Goal: Task Accomplishment & Management: Use online tool/utility

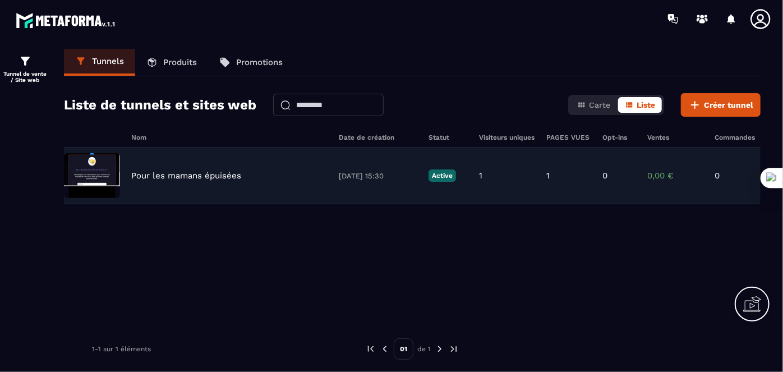
click at [95, 162] on img at bounding box center [92, 175] width 56 height 45
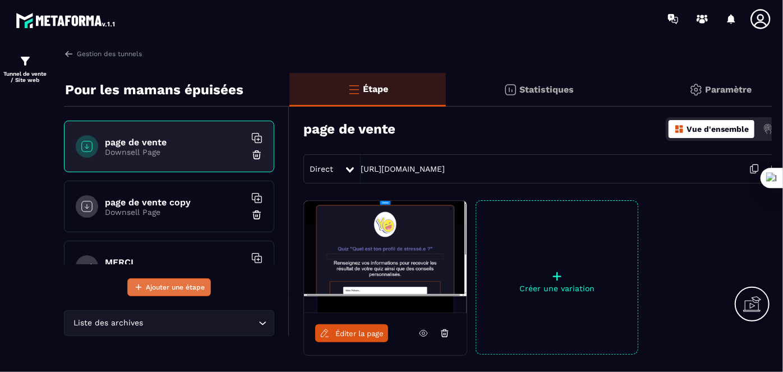
click at [180, 283] on span "Ajouter une étape" at bounding box center [175, 287] width 59 height 11
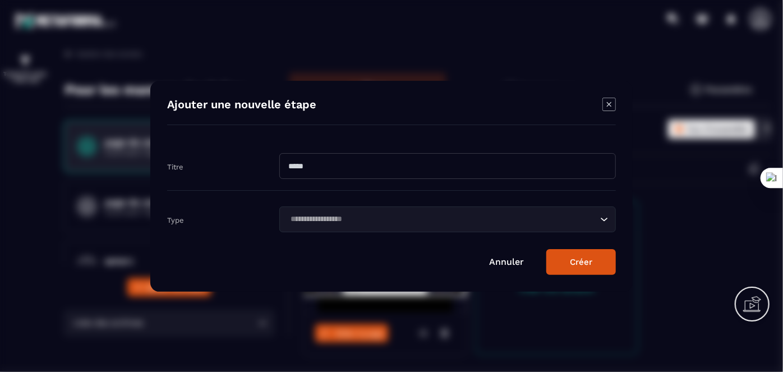
click at [317, 170] on input "Modal window" at bounding box center [447, 166] width 336 height 26
type input "***"
click at [400, 210] on div "Loading..." at bounding box center [447, 219] width 336 height 26
click at [558, 255] on button "Créer" at bounding box center [581, 262] width 70 height 26
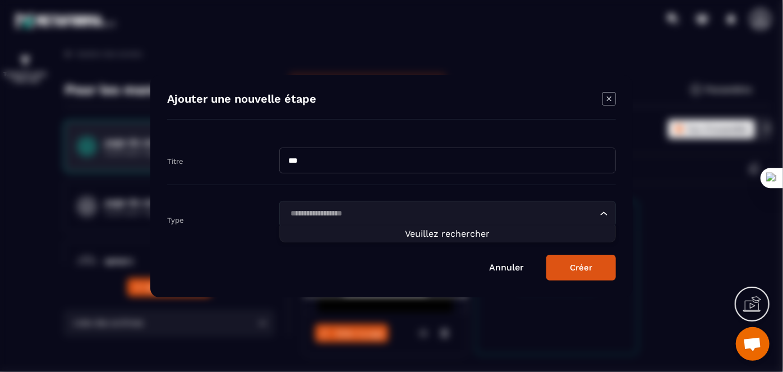
click at [344, 219] on div "Loading..." at bounding box center [447, 214] width 336 height 26
click at [423, 235] on span "Veuillez rechercher" at bounding box center [447, 233] width 85 height 11
click at [370, 213] on input "Search for option" at bounding box center [442, 214] width 311 height 12
type input "********"
click at [566, 266] on button "Créer" at bounding box center [581, 268] width 70 height 26
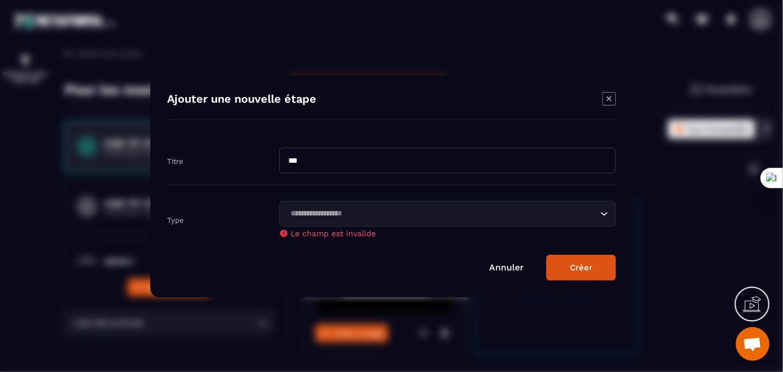
click at [611, 102] on icon "Modal window" at bounding box center [608, 98] width 13 height 13
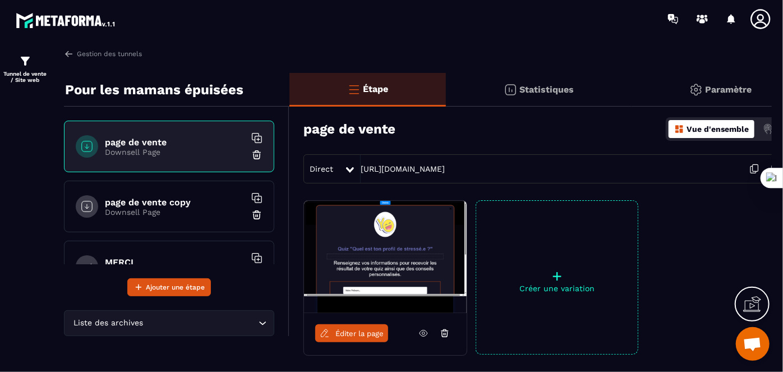
click at [755, 338] on span "Ouvrir le chat" at bounding box center [752, 345] width 19 height 16
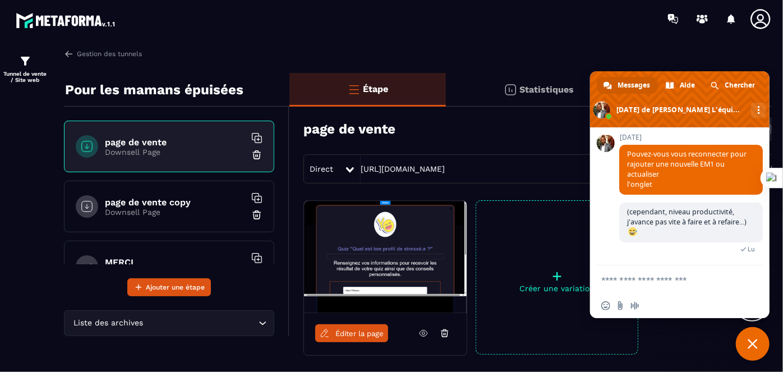
click at [652, 283] on textarea "Entrez votre message..." at bounding box center [668, 279] width 135 height 28
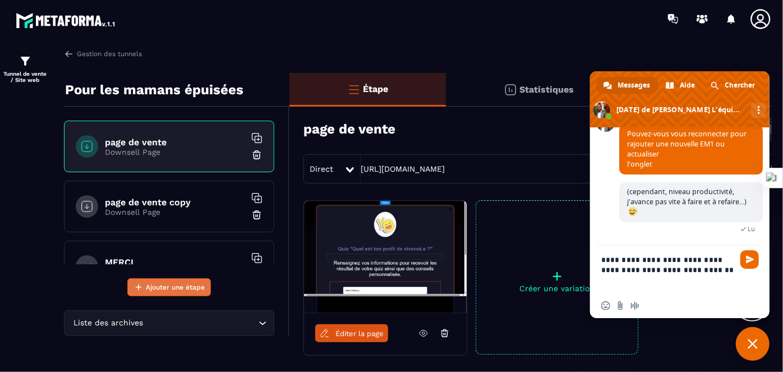
type textarea "**********"
click at [179, 289] on span "Ajouter une étape" at bounding box center [175, 287] width 59 height 11
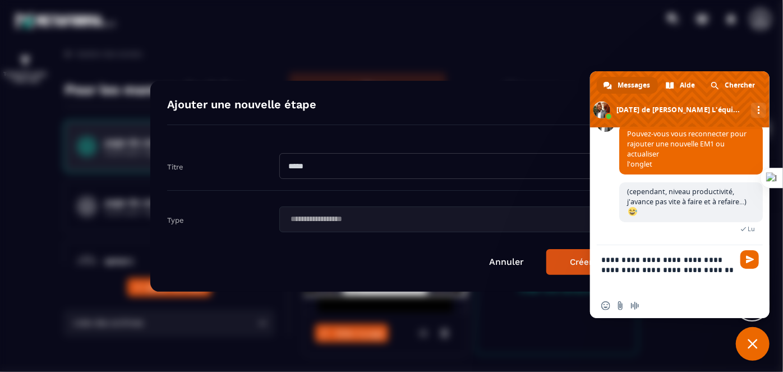
click at [329, 162] on input "Modal window" at bounding box center [447, 166] width 336 height 26
type input "***"
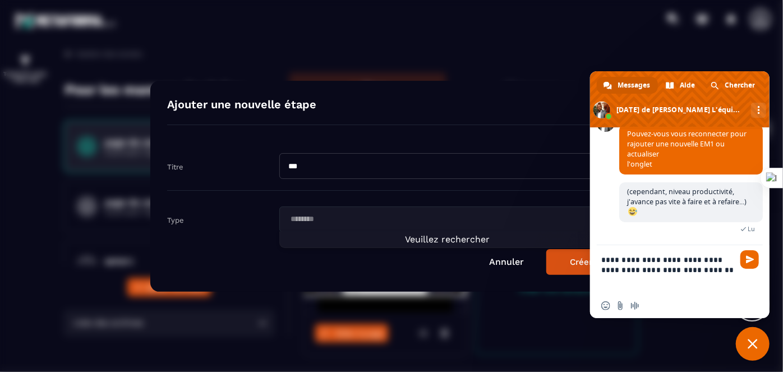
type input "********"
click at [571, 259] on button "Créer" at bounding box center [581, 262] width 70 height 26
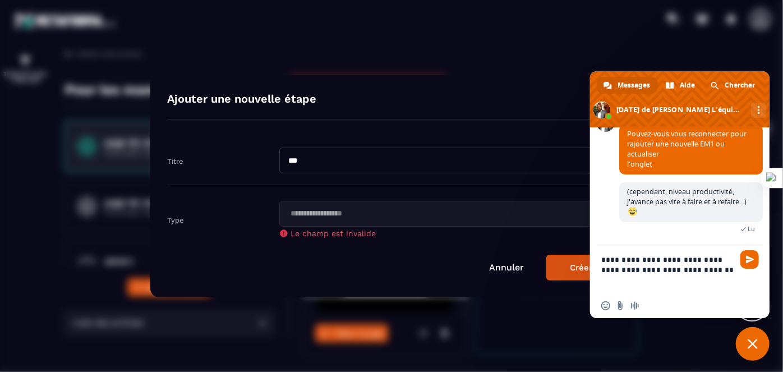
drag, startPoint x: 696, startPoint y: 271, endPoint x: 706, endPoint y: 260, distance: 14.7
click at [698, 271] on textarea "**********" at bounding box center [668, 269] width 135 height 48
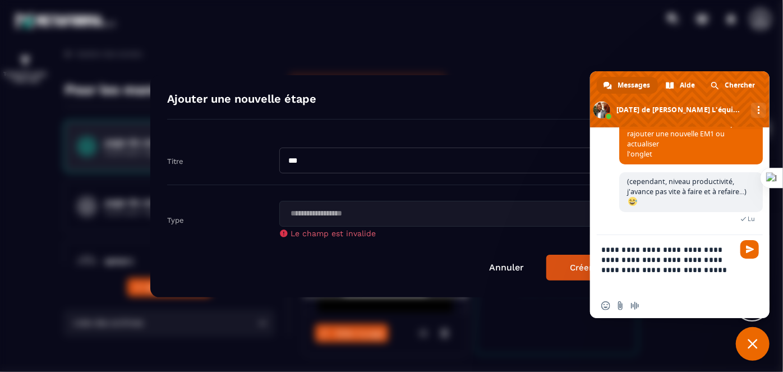
click at [411, 216] on input "Search for option" at bounding box center [442, 214] width 311 height 12
click at [427, 235] on span "Veuillez rechercher" at bounding box center [447, 233] width 85 height 11
click at [423, 230] on span "Veuillez rechercher" at bounding box center [447, 233] width 85 height 11
click at [393, 215] on input "Search for option" at bounding box center [442, 214] width 311 height 12
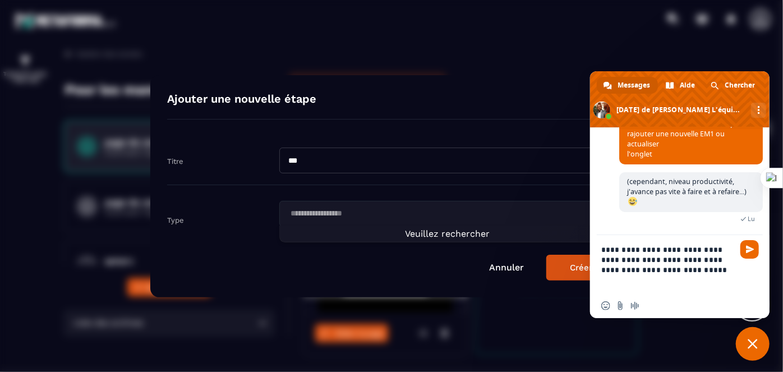
click at [350, 215] on input "Search for option" at bounding box center [442, 214] width 311 height 12
click at [352, 219] on div "Loading..." at bounding box center [447, 214] width 336 height 26
click at [362, 223] on div "Loading..." at bounding box center [447, 214] width 336 height 26
click at [365, 211] on input "Search for option" at bounding box center [442, 214] width 311 height 12
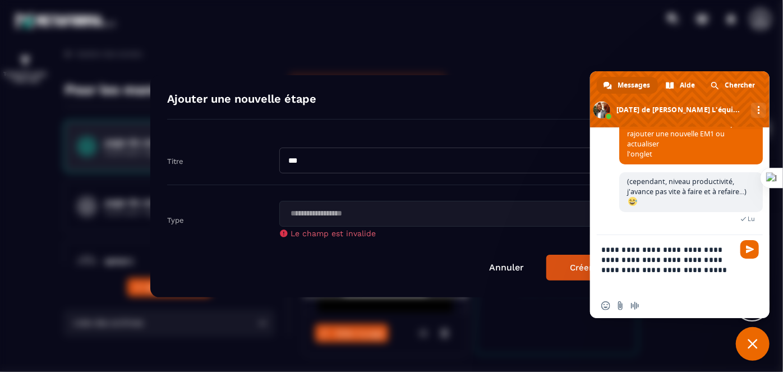
click at [637, 259] on textarea "**********" at bounding box center [668, 264] width 135 height 58
type textarea "**********"
click at [750, 246] on span "Envoyer" at bounding box center [750, 249] width 8 height 8
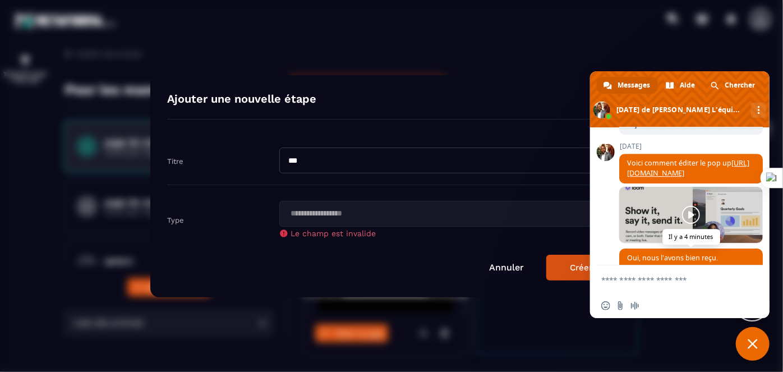
scroll to position [1591, 0]
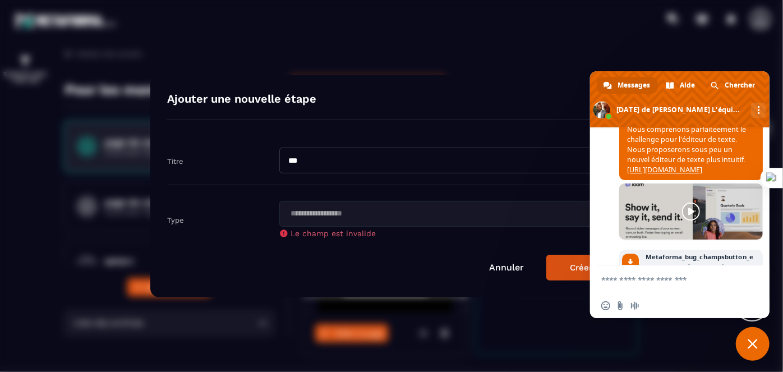
click at [692, 174] on link "[URL][DOMAIN_NAME]" at bounding box center [664, 170] width 75 height 10
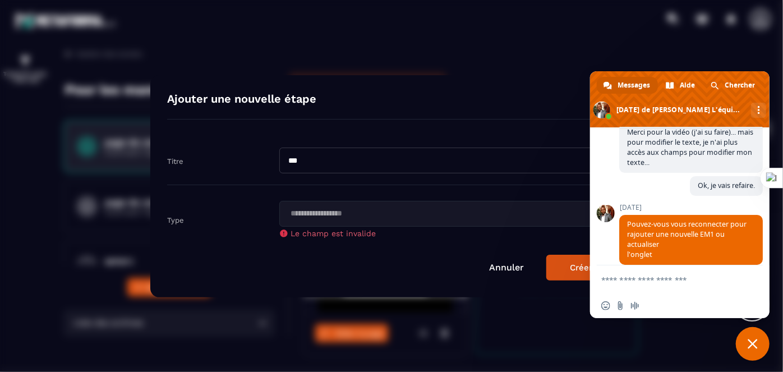
scroll to position [2141, 0]
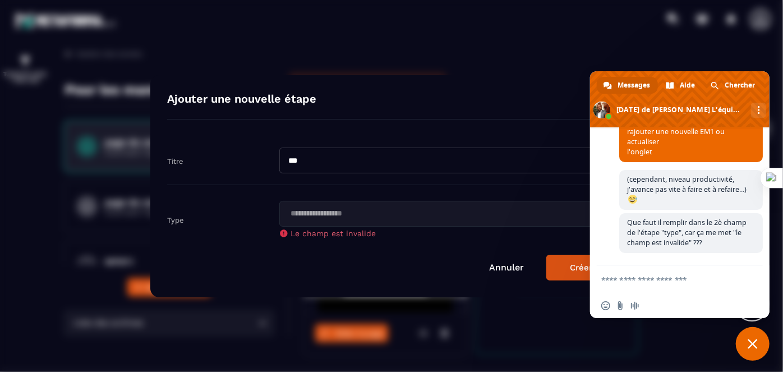
click at [687, 254] on div "Que faut il remplir dans le 2è champ de l'étape "type", car ça me met "le champ…" at bounding box center [691, 239] width 144 height 52
click at [677, 282] on textarea "Entrez votre message..." at bounding box center [668, 279] width 135 height 28
click at [540, 49] on div "Modal window" at bounding box center [391, 186] width 783 height 372
click at [758, 341] on span "Fermer le chat" at bounding box center [753, 344] width 34 height 34
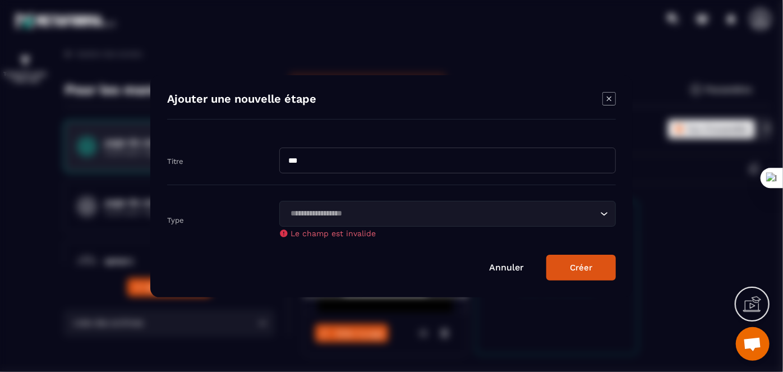
click at [613, 96] on icon "Modal window" at bounding box center [608, 98] width 13 height 13
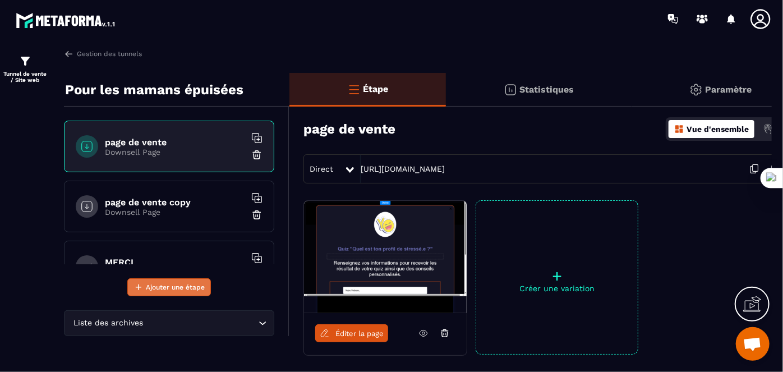
click at [178, 284] on span "Ajouter une étape" at bounding box center [175, 287] width 59 height 11
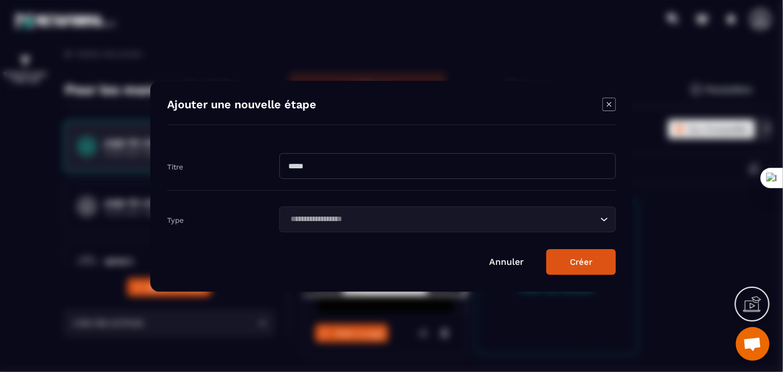
click at [307, 165] on input "Modal window" at bounding box center [447, 166] width 336 height 26
type input "***"
click at [335, 211] on div "Loading..." at bounding box center [447, 219] width 336 height 26
click at [413, 241] on span "Veuillez rechercher" at bounding box center [447, 239] width 85 height 11
click at [486, 234] on span "Veuillez rechercher" at bounding box center [447, 239] width 85 height 11
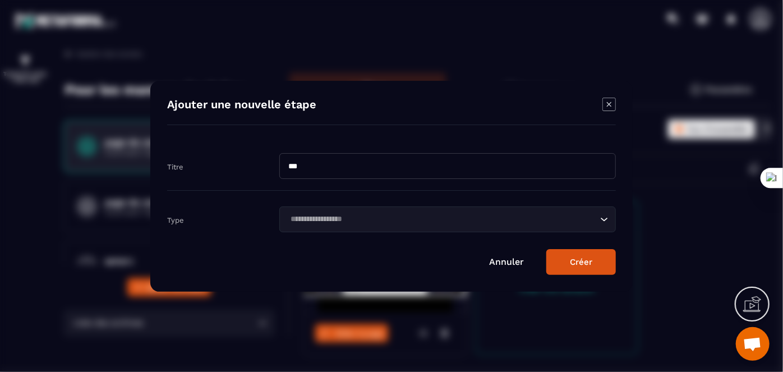
click at [486, 222] on div "Loading..." at bounding box center [447, 219] width 336 height 26
click at [486, 215] on input "Search for option" at bounding box center [442, 219] width 311 height 12
click at [487, 218] on input "Search for option" at bounding box center [442, 219] width 311 height 12
click at [488, 219] on input "Search for option" at bounding box center [442, 219] width 311 height 12
click at [477, 226] on div "Loading..." at bounding box center [447, 219] width 336 height 26
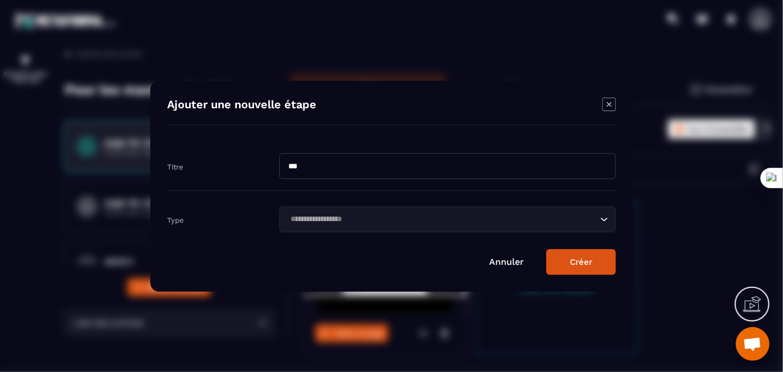
click at [366, 213] on input "Search for option" at bounding box center [442, 219] width 311 height 12
type input "********"
click at [592, 259] on button "Créer" at bounding box center [581, 262] width 70 height 26
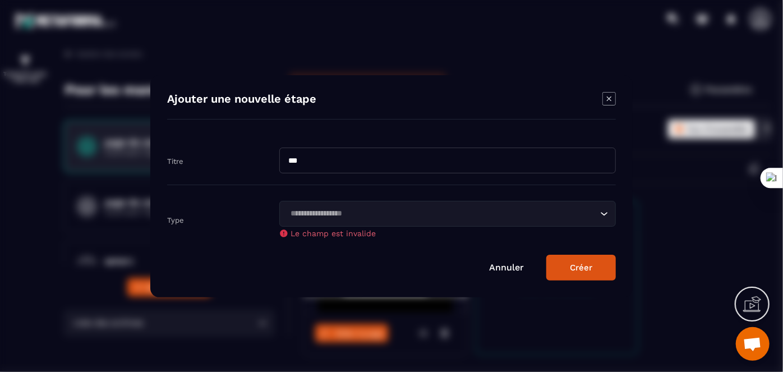
click at [557, 269] on button "Créer" at bounding box center [581, 268] width 70 height 26
click at [558, 269] on button "Créer" at bounding box center [581, 268] width 70 height 26
click at [609, 99] on icon "Modal window" at bounding box center [609, 98] width 4 height 4
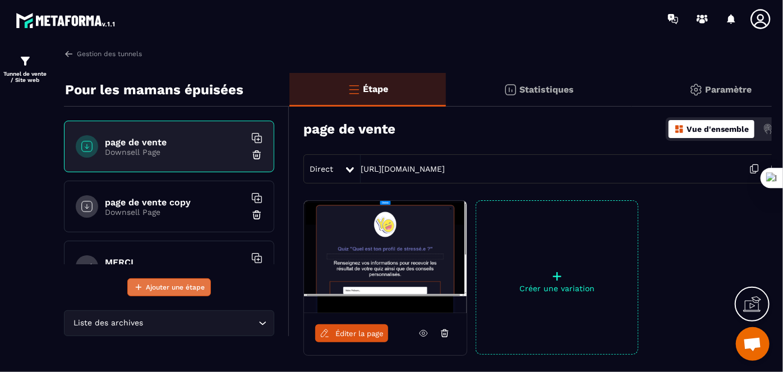
click at [178, 289] on span "Ajouter une étape" at bounding box center [175, 287] width 59 height 11
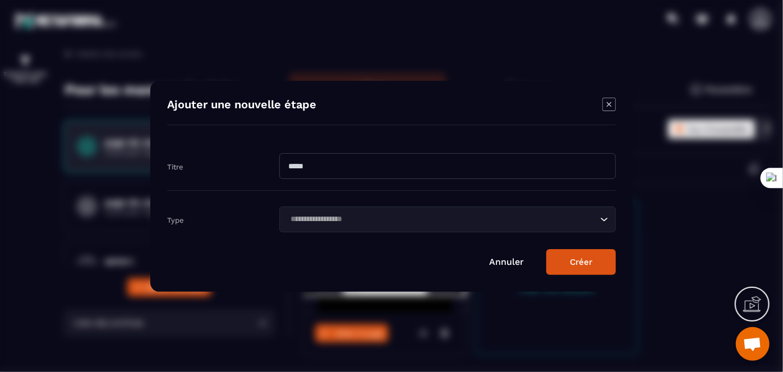
click at [335, 162] on input "Modal window" at bounding box center [447, 166] width 336 height 26
type input "***"
click at [351, 218] on input "Search for option" at bounding box center [442, 219] width 311 height 12
type input "********"
click at [594, 261] on button "Créer" at bounding box center [581, 262] width 70 height 26
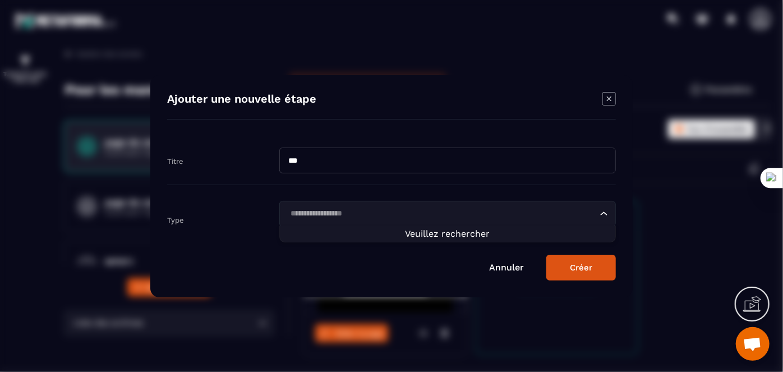
click at [431, 217] on input "Search for option" at bounding box center [442, 214] width 311 height 12
drag, startPoint x: 431, startPoint y: 217, endPoint x: 438, endPoint y: 236, distance: 19.9
click at [431, 217] on input "Search for option" at bounding box center [442, 214] width 311 height 12
click at [441, 238] on ul "Veuillez rechercher" at bounding box center [447, 233] width 336 height 17
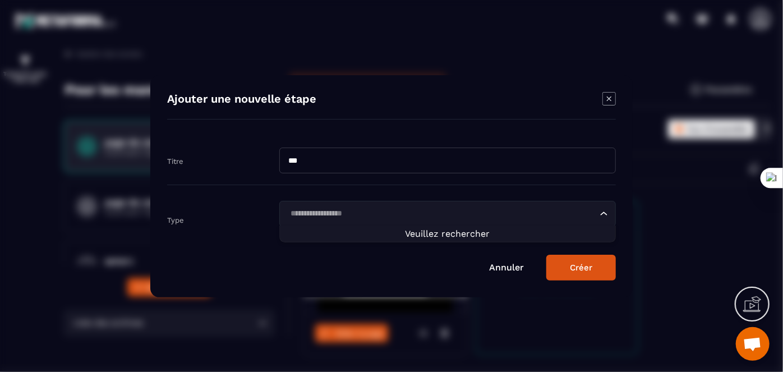
click at [441, 237] on span "Veuillez rechercher" at bounding box center [447, 233] width 85 height 11
click at [289, 227] on ul "Veuillez rechercher" at bounding box center [447, 233] width 336 height 17
click at [582, 266] on button "Créer" at bounding box center [581, 268] width 70 height 26
click at [608, 99] on icon "Modal window" at bounding box center [609, 98] width 4 height 4
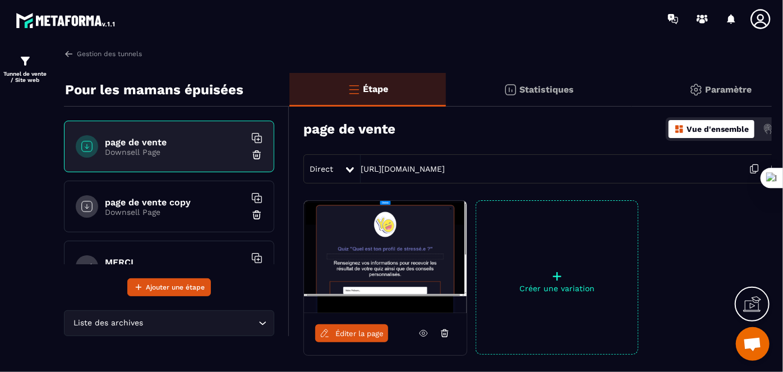
click at [755, 344] on span "Ouvrir le chat" at bounding box center [752, 345] width 19 height 16
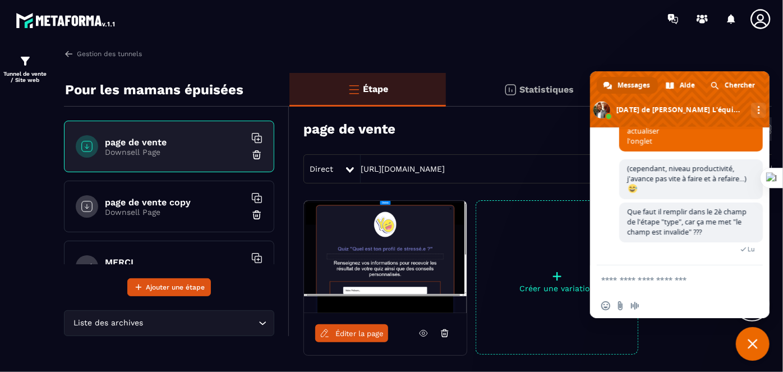
scroll to position [2152, 0]
click at [619, 307] on input "Envoyer un fichier" at bounding box center [620, 305] width 9 height 9
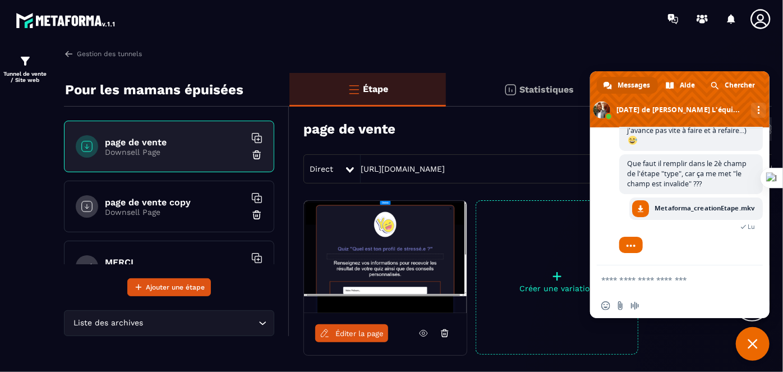
scroll to position [2200, 0]
click at [354, 330] on span "Éditer la page" at bounding box center [359, 333] width 48 height 8
